Goal: Transaction & Acquisition: Purchase product/service

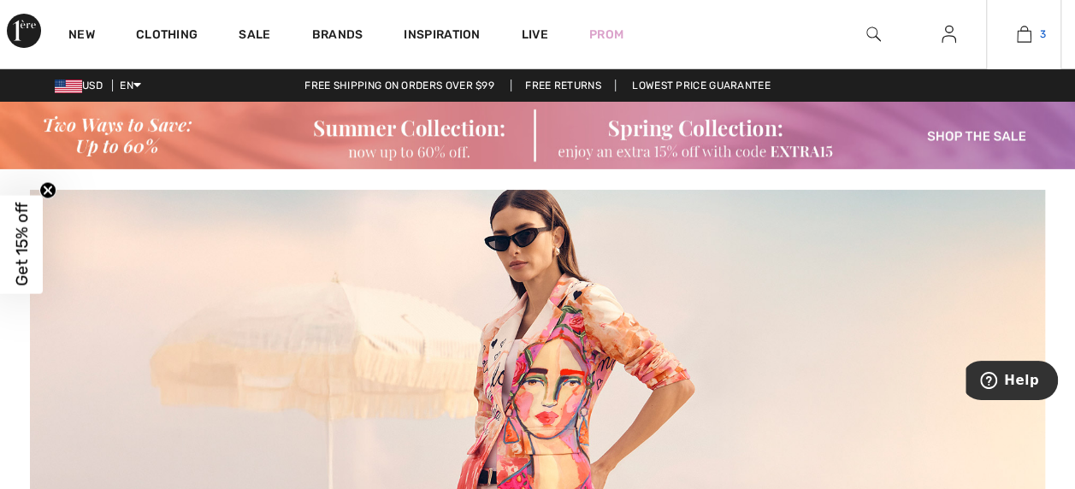
click at [1041, 34] on span "3" at bounding box center [1043, 34] width 6 height 15
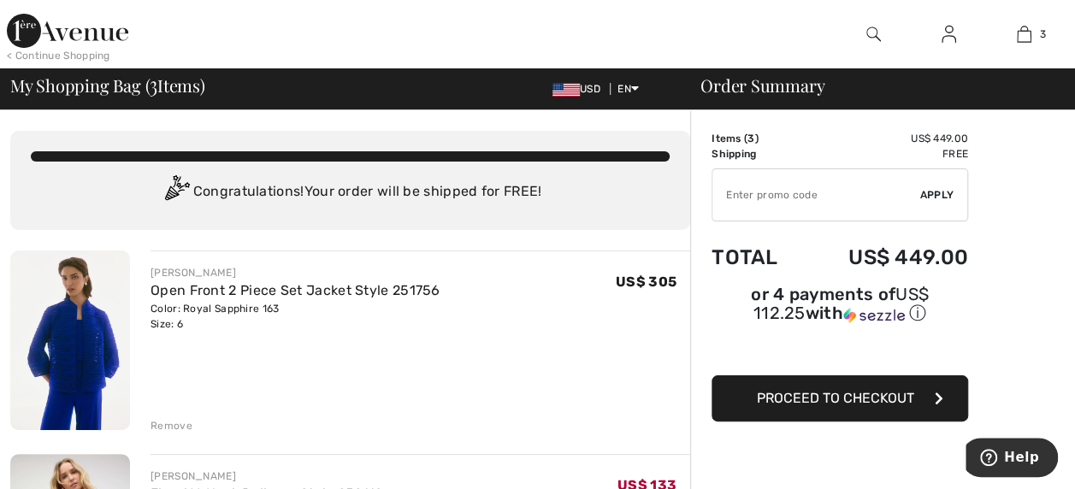
click at [835, 35] on div at bounding box center [872, 34] width 75 height 68
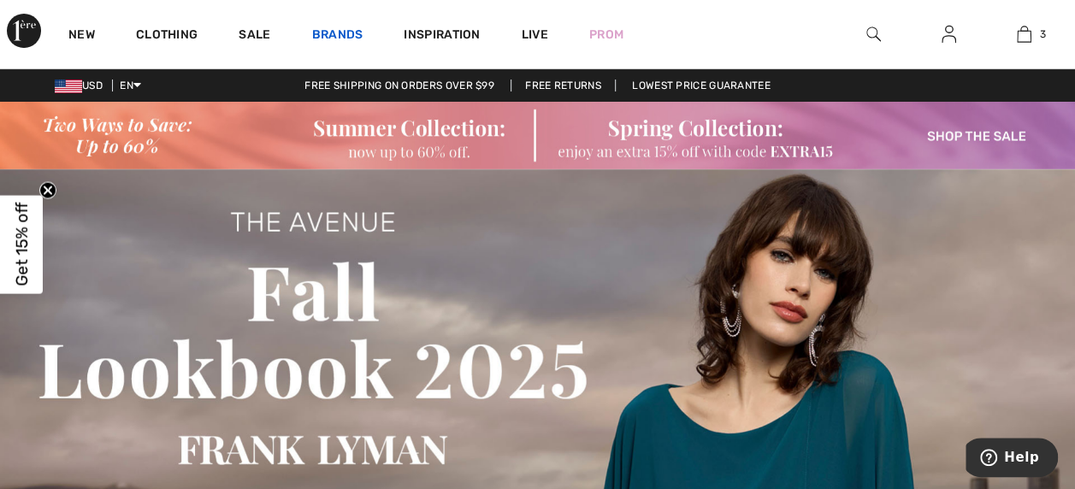
click at [356, 29] on link "Brands" at bounding box center [337, 36] width 51 height 18
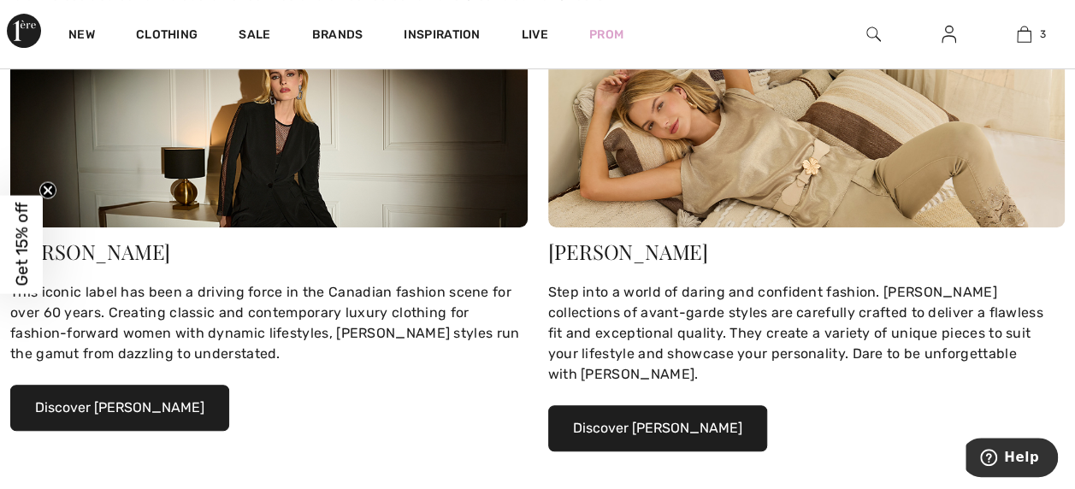
scroll to position [320, 0]
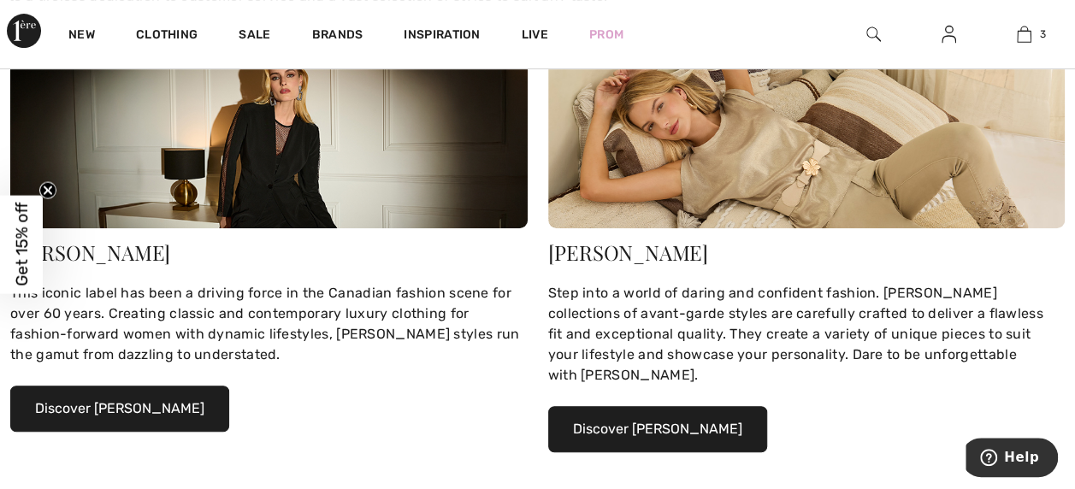
click at [673, 410] on button "Discover Frank Lyman" at bounding box center [657, 429] width 219 height 46
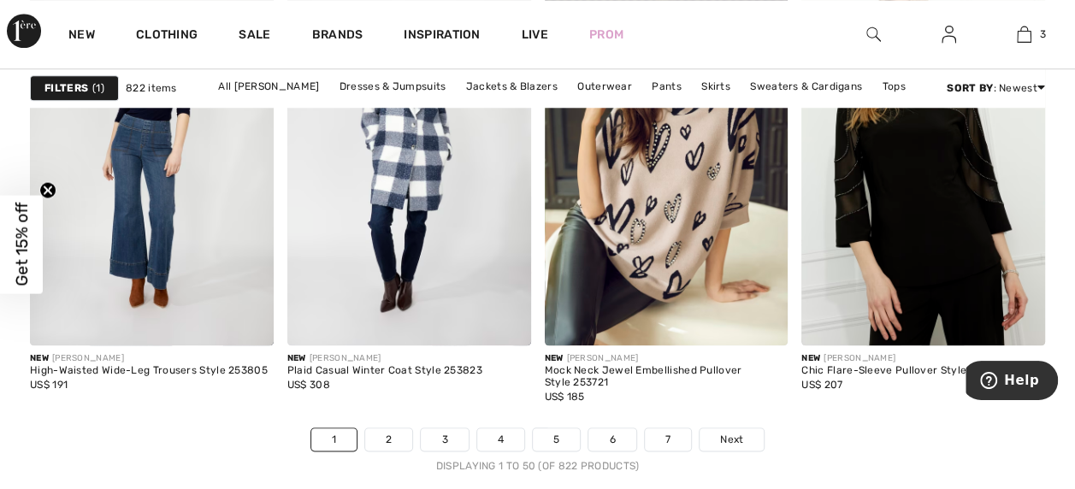
scroll to position [7223, 0]
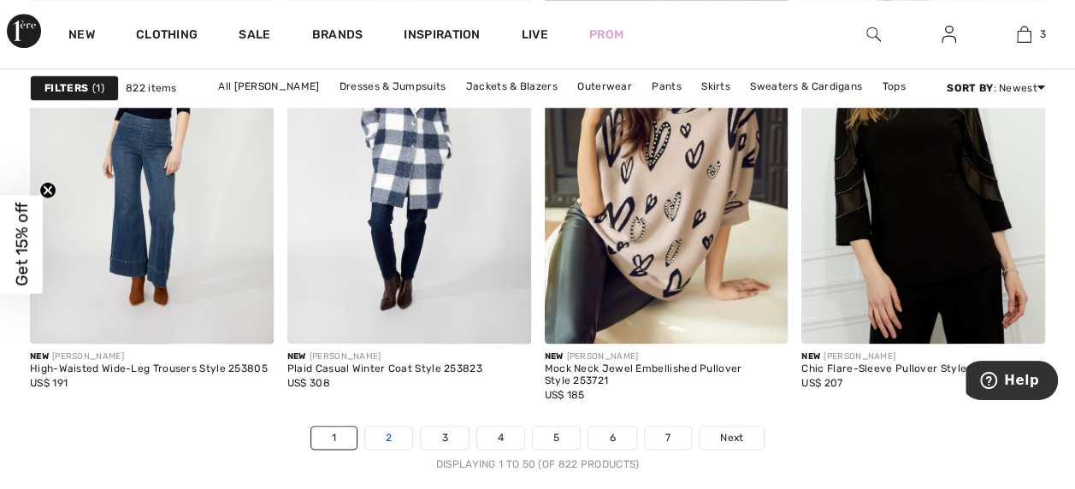
click at [390, 433] on link "2" at bounding box center [388, 438] width 47 height 22
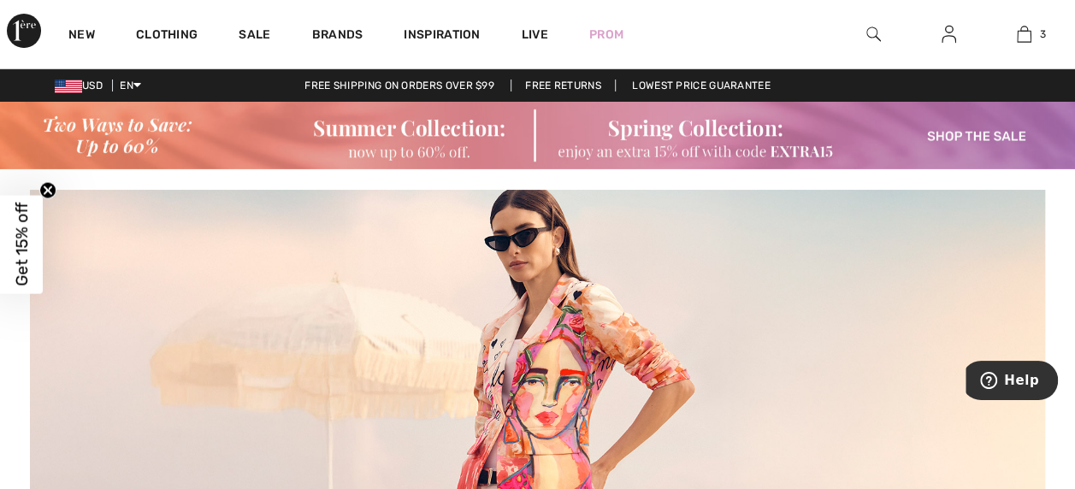
click at [139, 139] on img at bounding box center [537, 136] width 1075 height 68
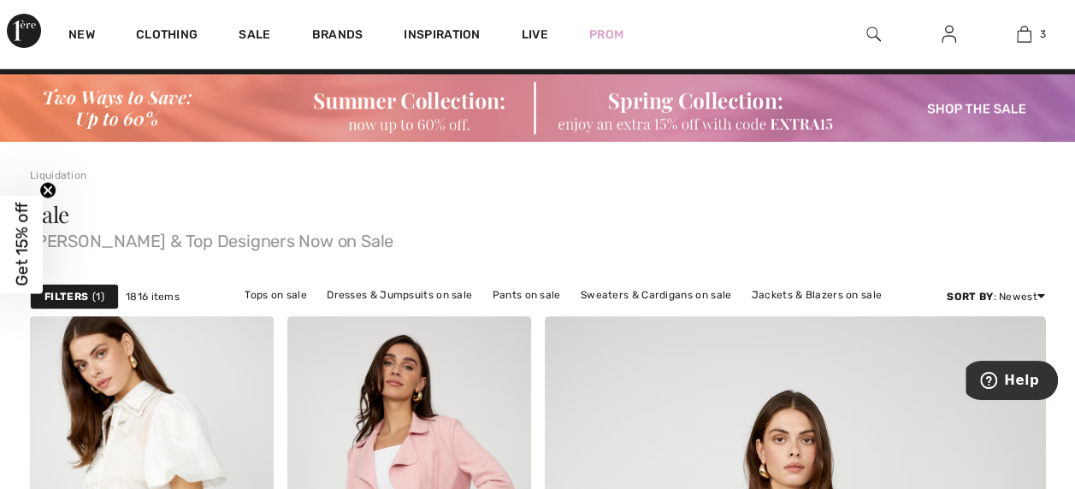
scroll to position [27, 0]
click at [344, 28] on link "Brands" at bounding box center [337, 36] width 51 height 18
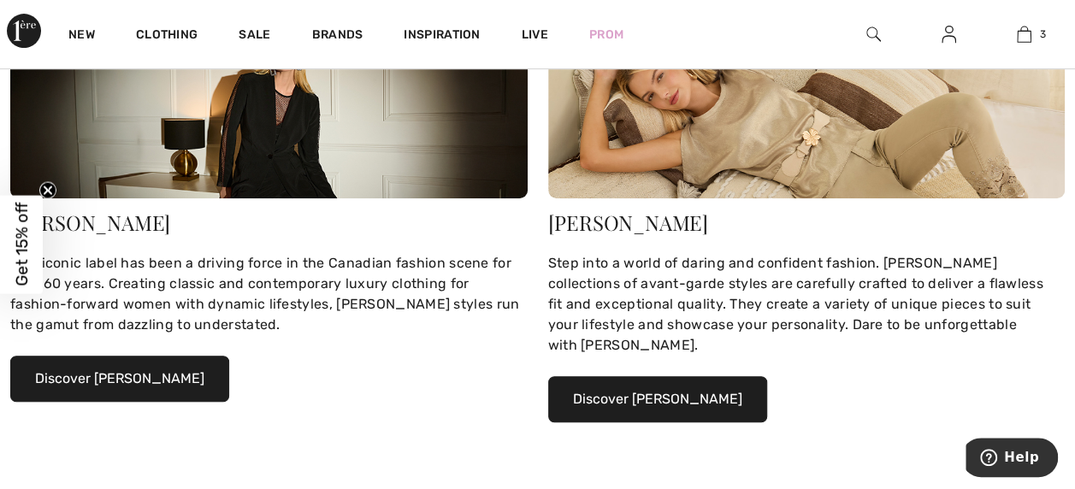
scroll to position [364, 0]
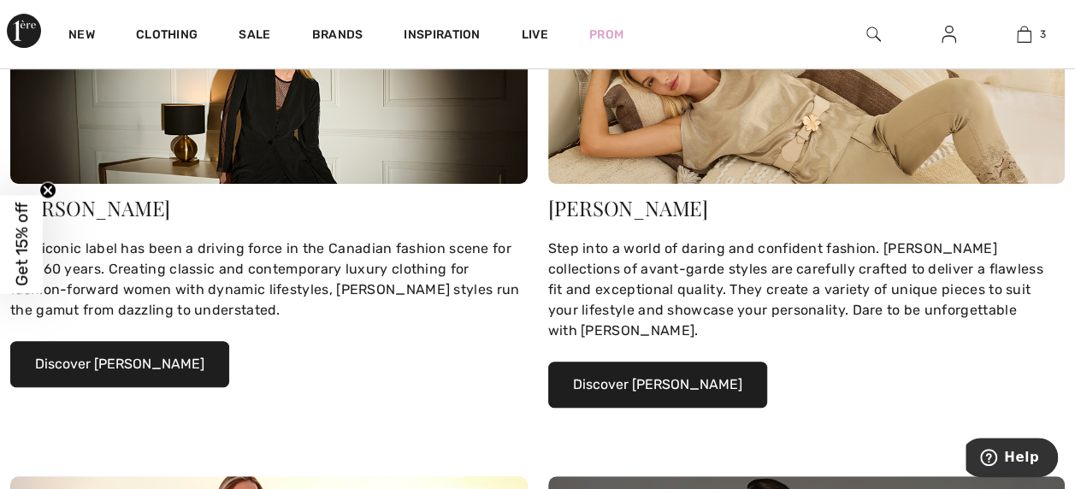
click at [676, 368] on button "Discover [PERSON_NAME]" at bounding box center [657, 385] width 219 height 46
click at [685, 365] on button "Discover [PERSON_NAME]" at bounding box center [657, 385] width 219 height 46
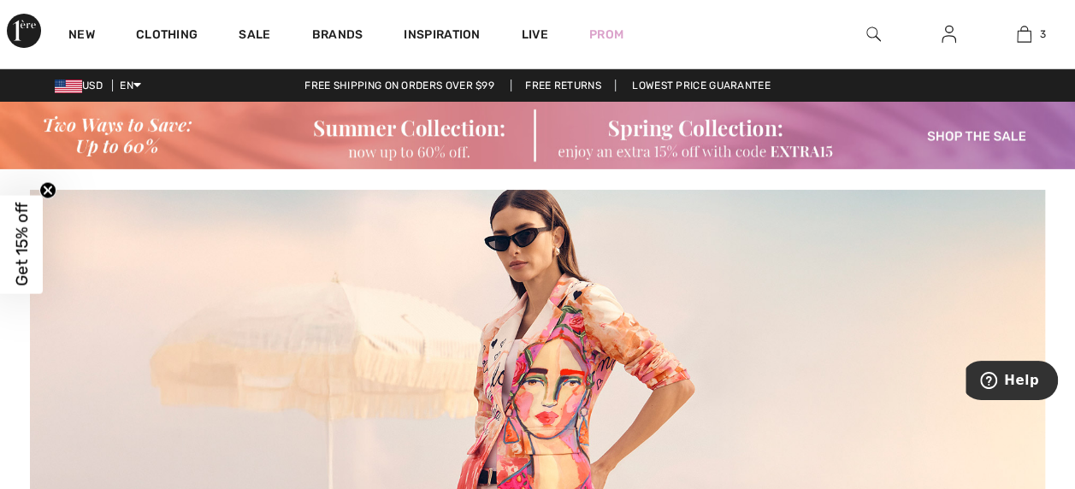
click at [869, 21] on div at bounding box center [872, 34] width 75 height 68
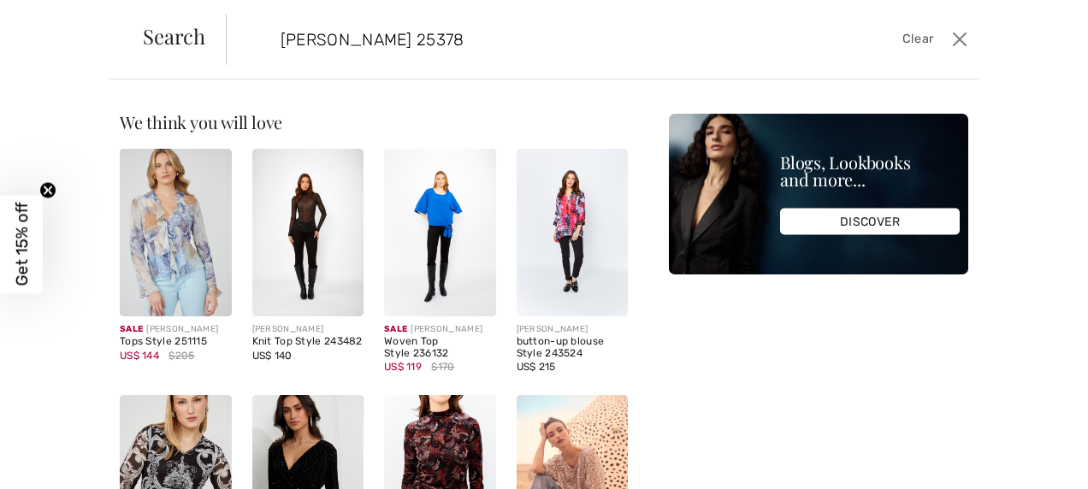
type input "frank lyman 253782"
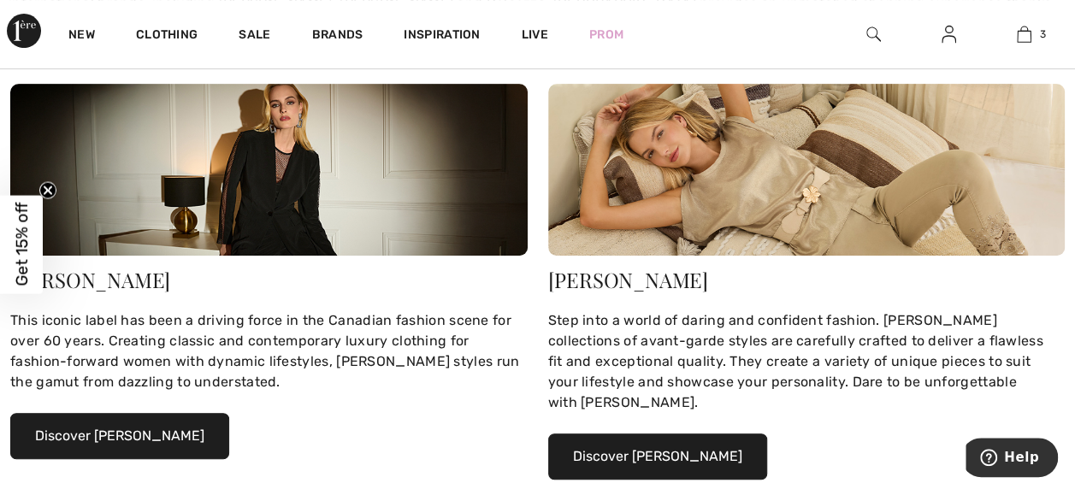
scroll to position [289, 0]
